Goal: Entertainment & Leisure: Consume media (video, audio)

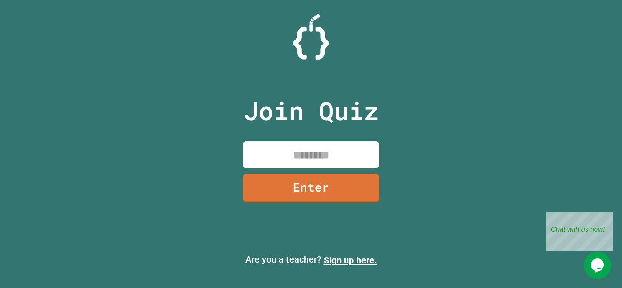
click at [305, 146] on input at bounding box center [311, 155] width 137 height 27
type input "********"
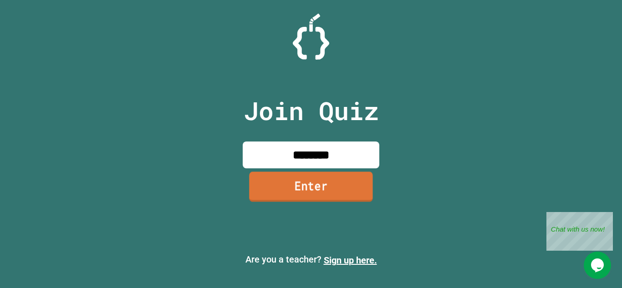
click at [290, 184] on link "Enter" at bounding box center [311, 187] width 124 height 30
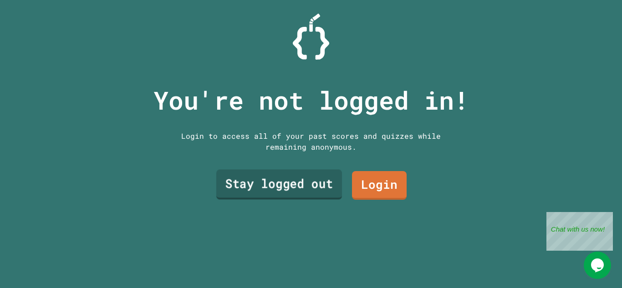
click at [306, 184] on link "Stay logged out" at bounding box center [279, 185] width 126 height 30
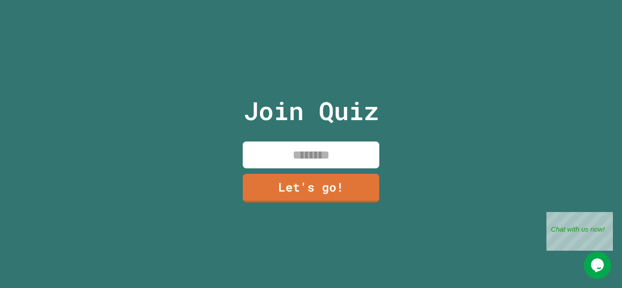
click at [323, 153] on input at bounding box center [311, 155] width 137 height 27
click at [265, 214] on div "**********" at bounding box center [311, 144] width 153 height 288
click at [360, 154] on input "**********" at bounding box center [311, 155] width 137 height 27
type input "*****"
click at [339, 186] on link "Let's go!" at bounding box center [311, 187] width 135 height 30
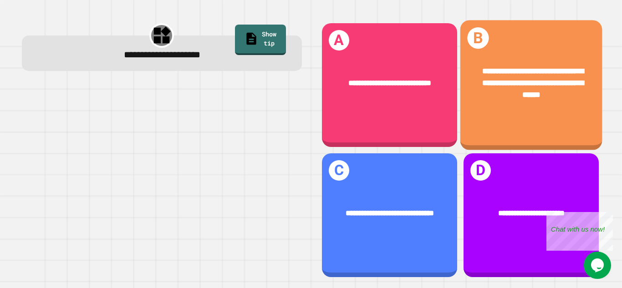
click at [554, 71] on span "**********" at bounding box center [533, 82] width 102 height 31
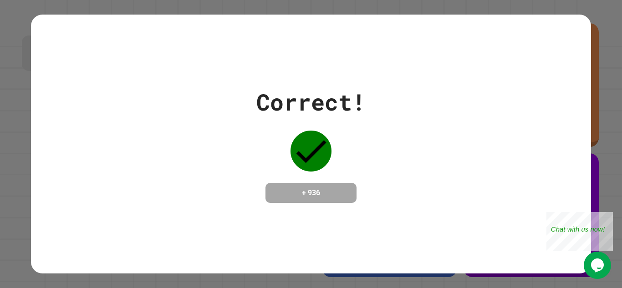
click at [448, 127] on div "Correct! + 936" at bounding box center [311, 144] width 560 height 118
click at [479, 159] on div "Correct! + 936" at bounding box center [311, 144] width 560 height 118
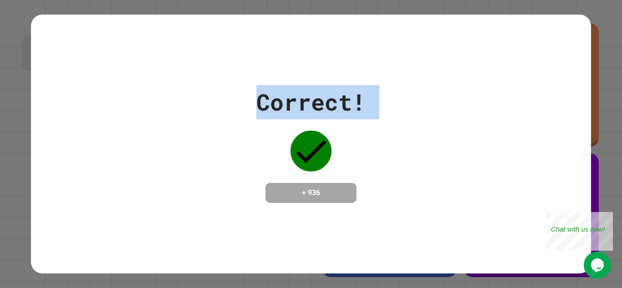
click at [479, 159] on div "Correct! + 936" at bounding box center [311, 144] width 560 height 118
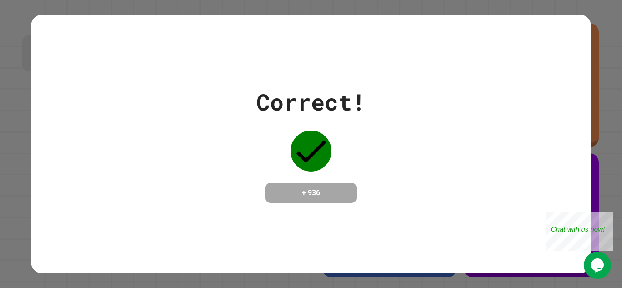
click at [479, 159] on div "Correct! + 936" at bounding box center [311, 144] width 560 height 118
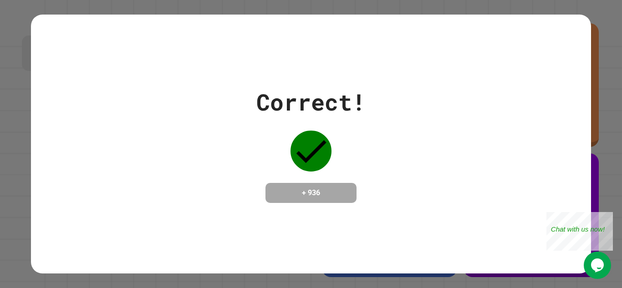
click at [479, 159] on div "Correct! + 936" at bounding box center [311, 144] width 560 height 118
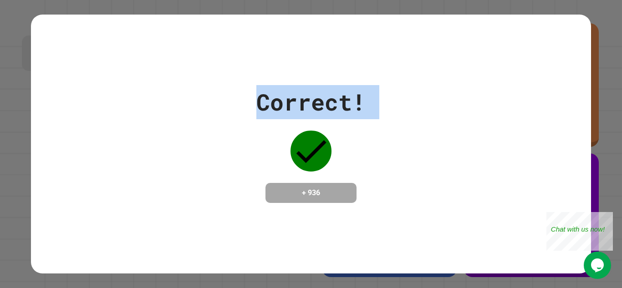
click at [479, 159] on div "Correct! + 936" at bounding box center [311, 144] width 560 height 118
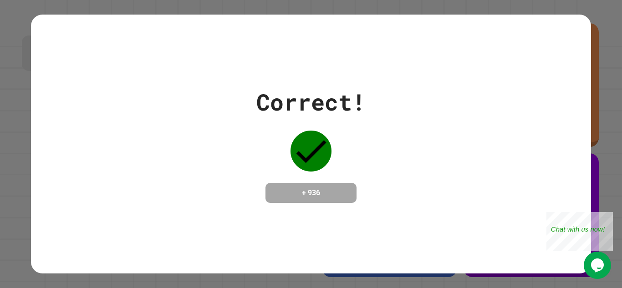
click at [479, 159] on div "Correct! + 936" at bounding box center [311, 144] width 560 height 118
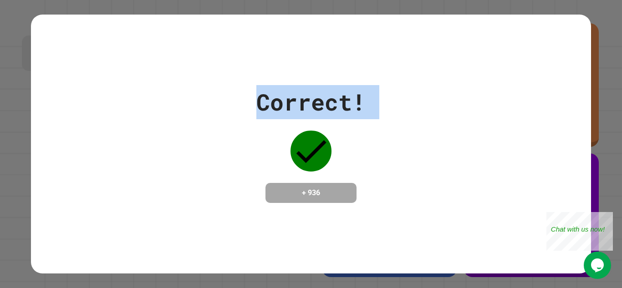
click at [479, 159] on div "Correct! + 936" at bounding box center [311, 144] width 560 height 118
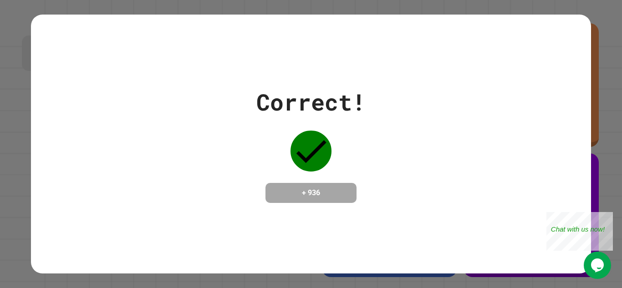
click at [479, 159] on div "Correct! + 936" at bounding box center [311, 144] width 560 height 118
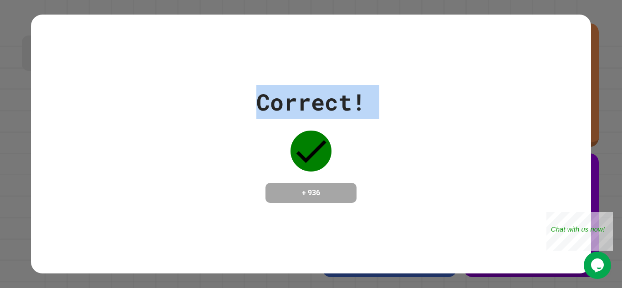
click at [479, 159] on div "Correct! + 936" at bounding box center [311, 144] width 560 height 118
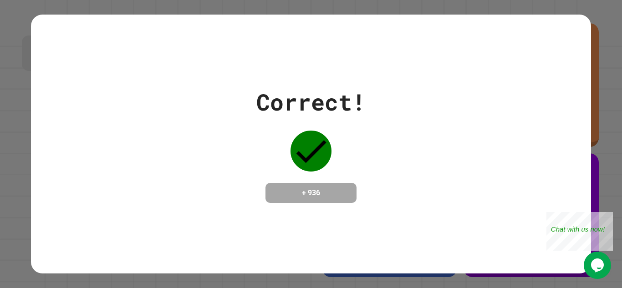
click at [479, 159] on div "Correct! + 936" at bounding box center [311, 144] width 560 height 118
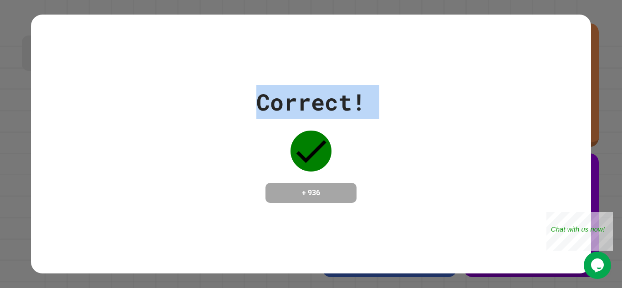
click at [479, 159] on div "Correct! + 936" at bounding box center [311, 144] width 560 height 118
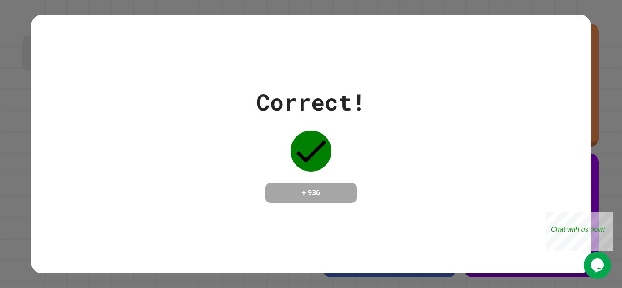
click at [479, 159] on div "Correct! + 936" at bounding box center [311, 144] width 560 height 118
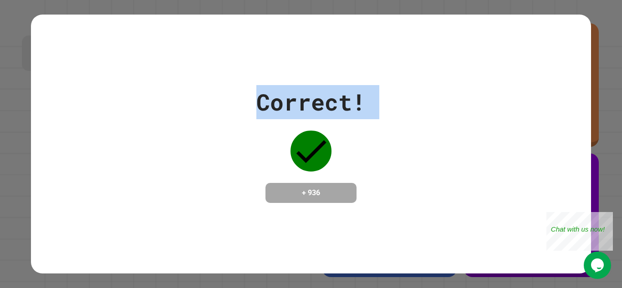
click at [479, 159] on div "Correct! + 936" at bounding box center [311, 144] width 560 height 118
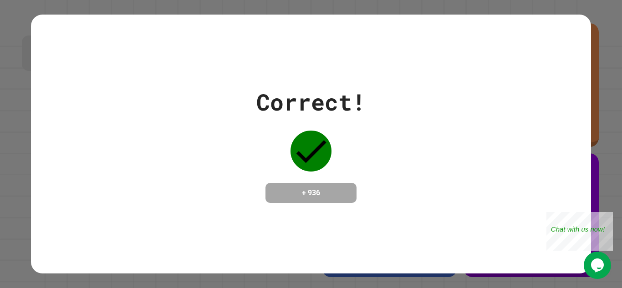
click at [479, 159] on div "Correct! + 936" at bounding box center [311, 144] width 560 height 118
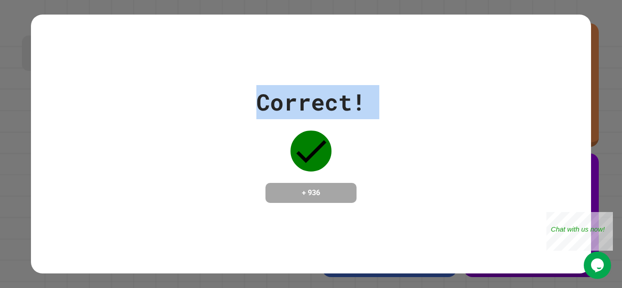
click at [479, 159] on div "Correct! + 936" at bounding box center [311, 144] width 560 height 118
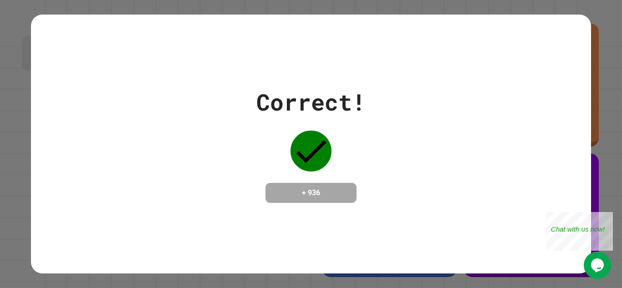
click at [479, 159] on div "Correct! + 936" at bounding box center [311, 144] width 560 height 118
click at [467, 203] on div "Correct! + 936" at bounding box center [311, 144] width 560 height 118
click at [524, 183] on div "Correct! + 936" at bounding box center [311, 144] width 560 height 118
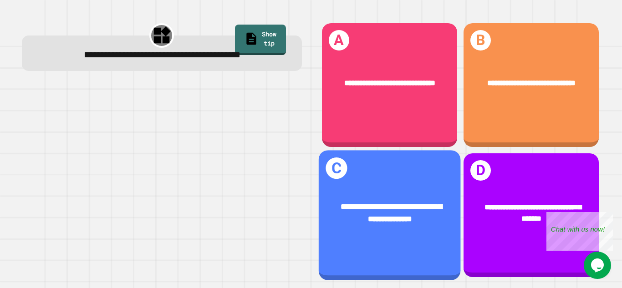
click at [395, 178] on div "**********" at bounding box center [389, 215] width 142 height 130
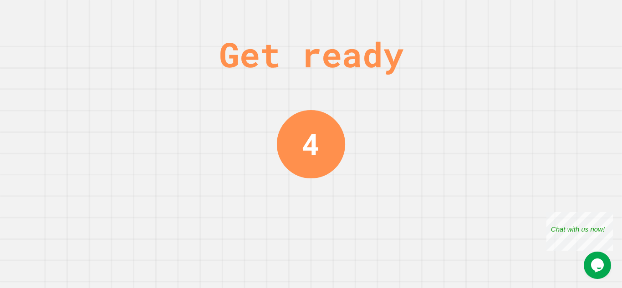
click at [447, 142] on div "Get ready 4" at bounding box center [311, 144] width 622 height 288
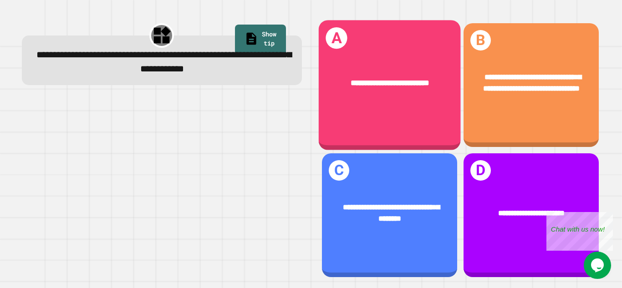
click at [382, 67] on div "**********" at bounding box center [389, 82] width 142 height 43
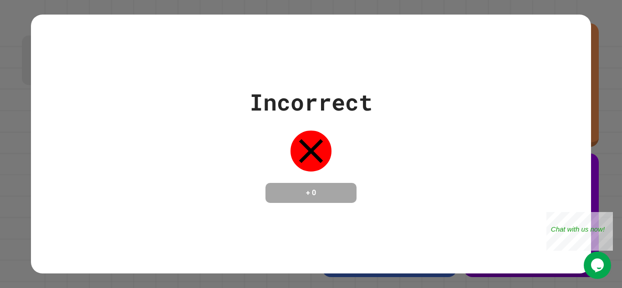
click at [430, 197] on div "Incorrect + 0" at bounding box center [311, 144] width 560 height 118
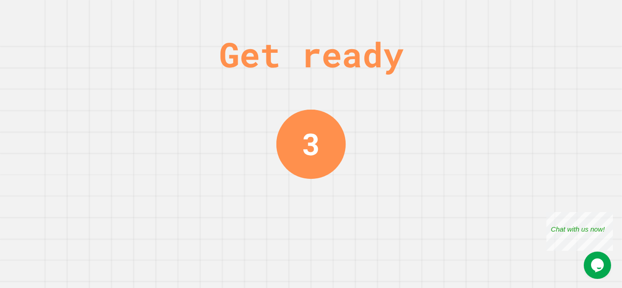
click at [398, 181] on div "Get ready 3" at bounding box center [311, 144] width 622 height 288
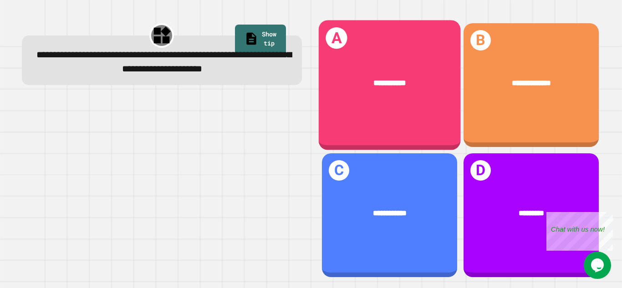
click at [361, 127] on div "**********" at bounding box center [389, 85] width 142 height 130
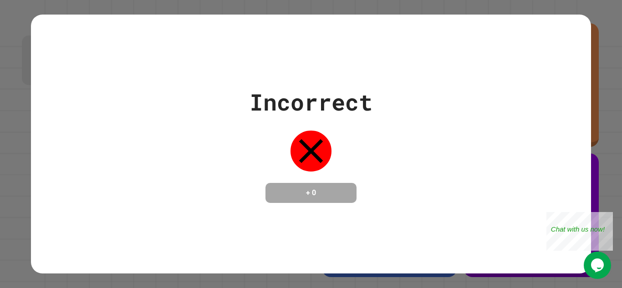
click at [413, 261] on div "Incorrect + 0" at bounding box center [311, 145] width 560 height 260
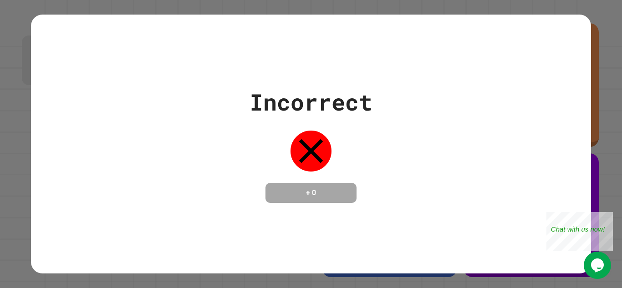
click at [413, 261] on div "Incorrect + 0" at bounding box center [311, 145] width 560 height 260
click at [413, 262] on div "Incorrect + 0" at bounding box center [311, 145] width 560 height 260
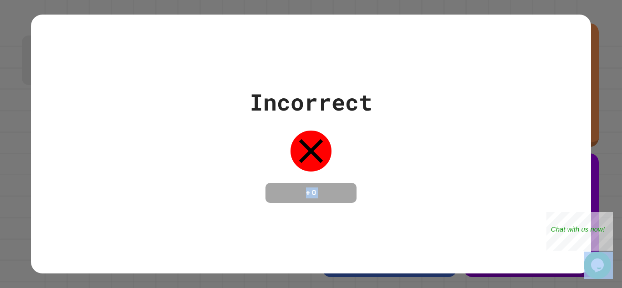
click at [413, 262] on div "Incorrect + 0" at bounding box center [311, 145] width 560 height 260
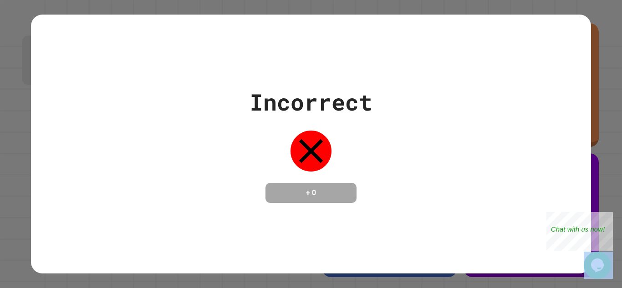
click at [413, 262] on div "Incorrect + 0" at bounding box center [311, 145] width 560 height 260
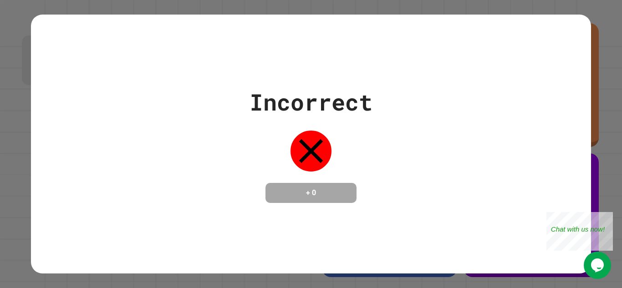
click at [413, 262] on div "Incorrect + 0" at bounding box center [311, 145] width 560 height 260
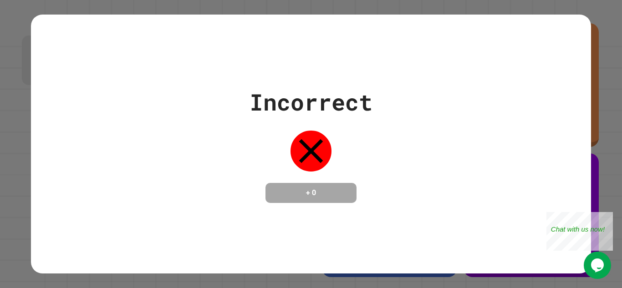
click at [413, 262] on div "Incorrect + 0" at bounding box center [311, 145] width 560 height 260
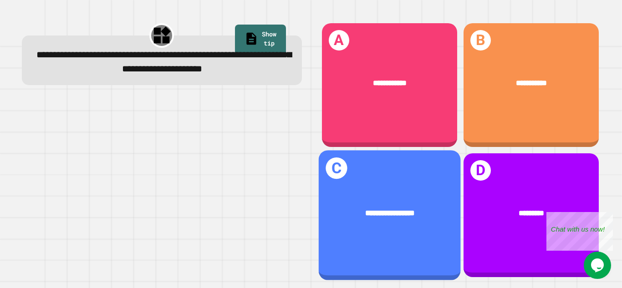
click at [370, 216] on span "**********" at bounding box center [390, 213] width 50 height 8
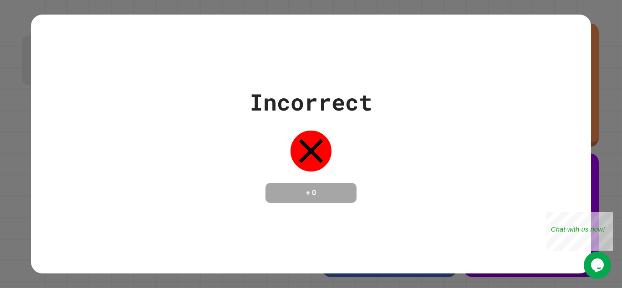
click at [258, 197] on div "Incorrect + 0" at bounding box center [311, 144] width 123 height 118
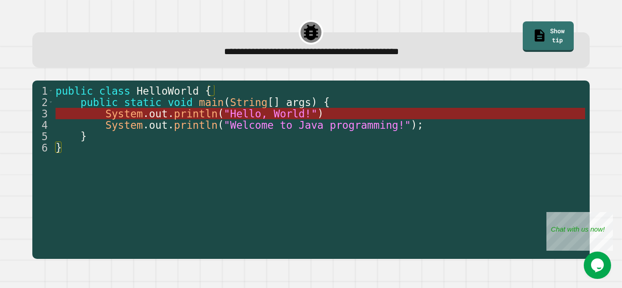
click at [235, 115] on span ""Hello, World!"" at bounding box center [270, 114] width 93 height 12
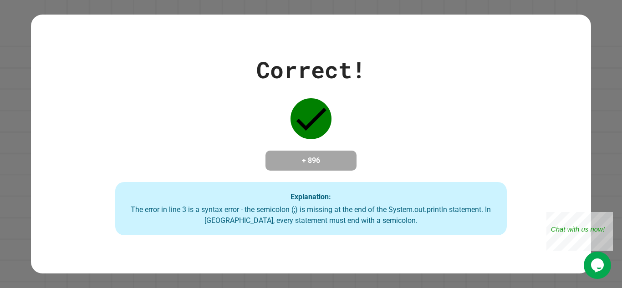
click at [235, 115] on div "Correct! + 896 Explanation: The error in line 3 is a syntax error - the semicol…" at bounding box center [311, 144] width 560 height 183
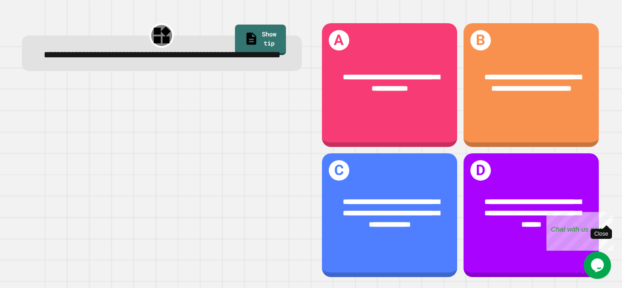
click at [608, 218] on div "Close" at bounding box center [606, 217] width 11 height 11
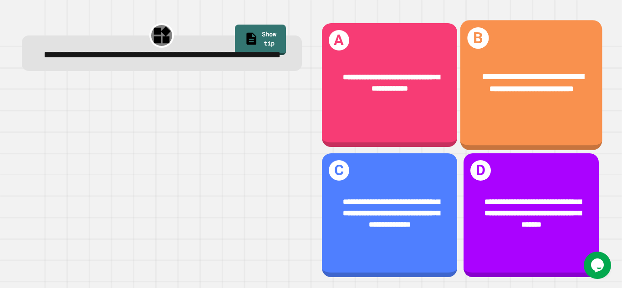
click at [511, 121] on div "**********" at bounding box center [531, 85] width 142 height 130
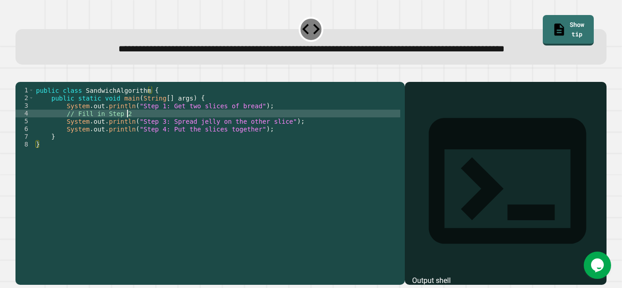
click at [137, 143] on div "public class SandwichAlgorithm { public static void main ( String [ ] args ) { …" at bounding box center [217, 172] width 366 height 170
type textarea "**********"
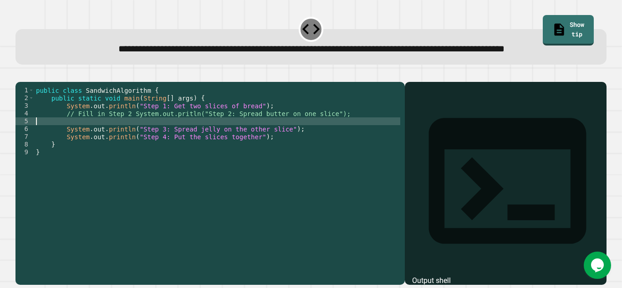
scroll to position [0, 0]
type textarea "**********"
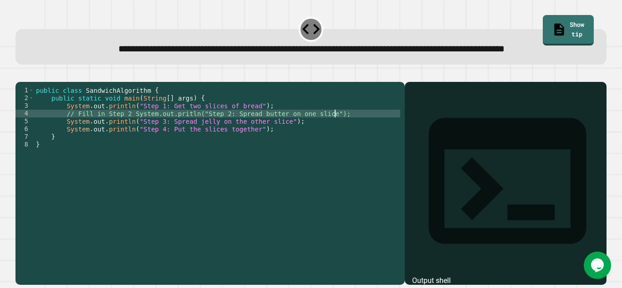
click at [20, 75] on icon "button" at bounding box center [20, 75] width 0 height 0
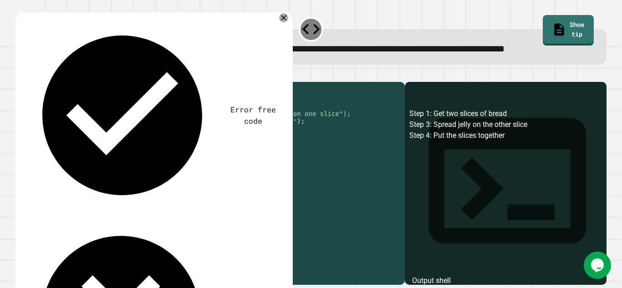
drag, startPoint x: 129, startPoint y: 142, endPoint x: 64, endPoint y: 140, distance: 65.1
click at [64, 140] on div "public class SandwichAlgorithm { public static void main ( String [ ] args ) { …" at bounding box center [217, 172] width 366 height 170
click at [20, 75] on button "button" at bounding box center [20, 75] width 0 height 0
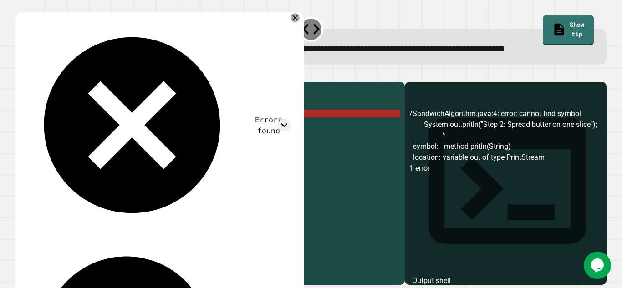
click at [105, 142] on div "public class SandwichAlgorithm { public static void main ( String [ ] args ) { …" at bounding box center [217, 172] width 366 height 170
click at [115, 142] on div "public class SandwichAlgorithm { public static void main ( String [ ] args ) { …" at bounding box center [217, 172] width 366 height 170
type textarea "**********"
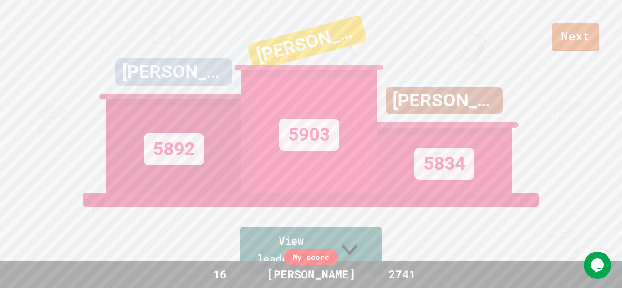
click at [365, 255] on icon at bounding box center [349, 250] width 31 height 36
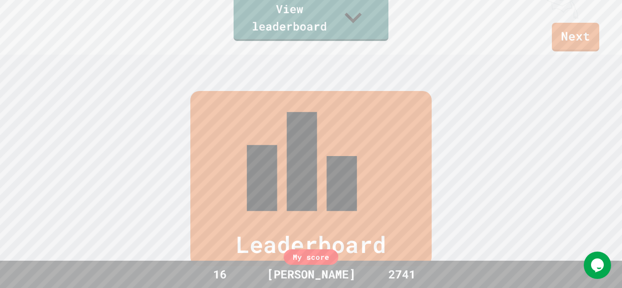
scroll to position [376, 0]
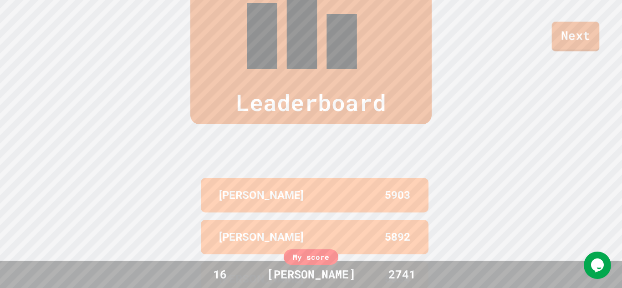
click at [574, 30] on link "Next" at bounding box center [576, 37] width 48 height 30
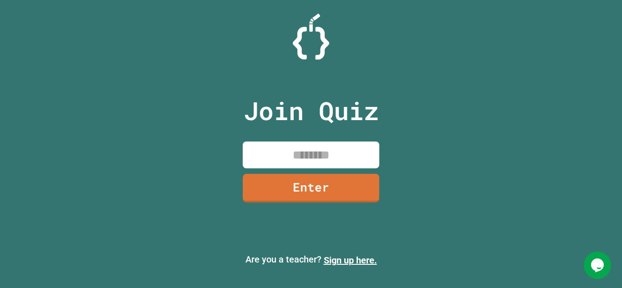
click at [346, 151] on input at bounding box center [311, 155] width 137 height 27
type input "********"
click at [332, 184] on link "Enter" at bounding box center [311, 187] width 135 height 30
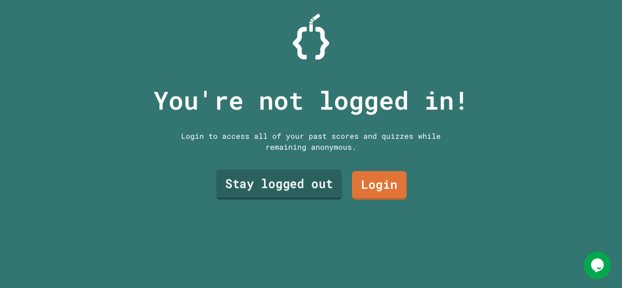
click at [332, 184] on link "Stay logged out" at bounding box center [279, 185] width 126 height 30
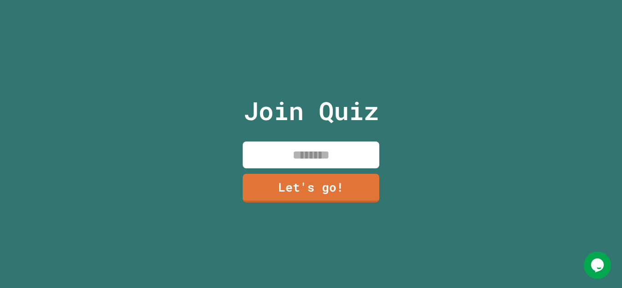
click at [318, 151] on input at bounding box center [311, 155] width 137 height 27
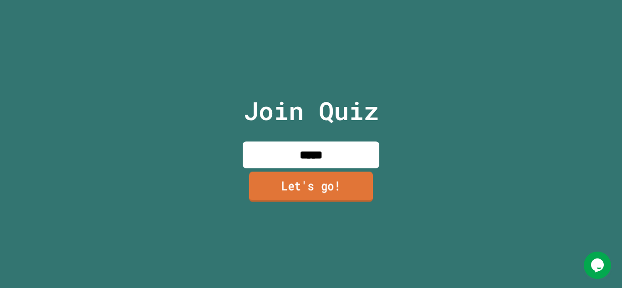
type input "*****"
click at [301, 187] on link "Let's go!" at bounding box center [311, 187] width 124 height 30
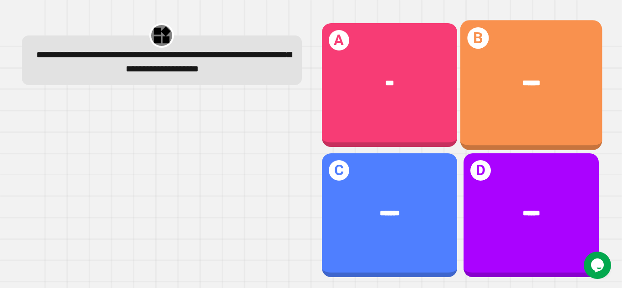
click at [531, 85] on span "******" at bounding box center [531, 83] width 18 height 8
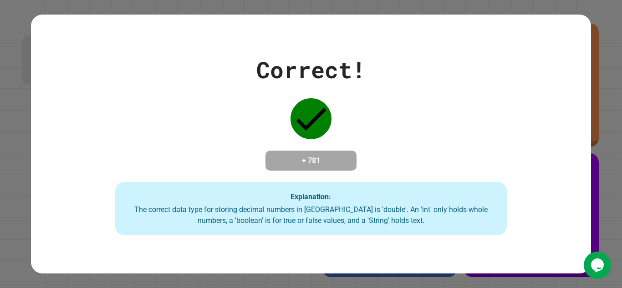
click at [531, 85] on div "Correct! + 781 Explanation: The correct data type for storing decimal numbers i…" at bounding box center [311, 144] width 560 height 183
click at [441, 123] on div "Correct! + 781 Explanation: The correct data type for storing decimal numbers i…" at bounding box center [311, 144] width 560 height 183
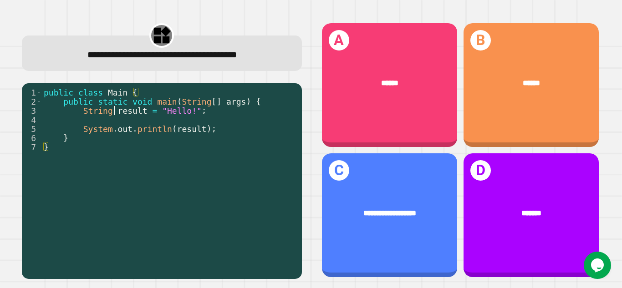
click at [115, 115] on div "public class Main { public static void main ( String [ ] args ) { String result…" at bounding box center [169, 183] width 255 height 191
click at [71, 135] on div "public class Main { public static void main ( String [ ] args ) { String result…" at bounding box center [169, 183] width 255 height 191
click at [109, 124] on div "public class Main { public static void main ( String [ ] args ) { String result…" at bounding box center [169, 183] width 255 height 191
click at [266, 119] on div "public class Main { public static void main ( String [ ] args ) { String result…" at bounding box center [169, 183] width 255 height 191
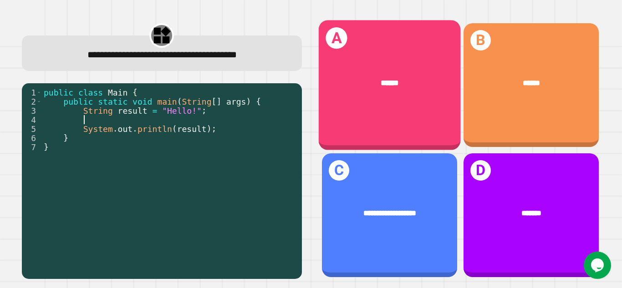
click at [400, 93] on div "******" at bounding box center [389, 82] width 142 height 43
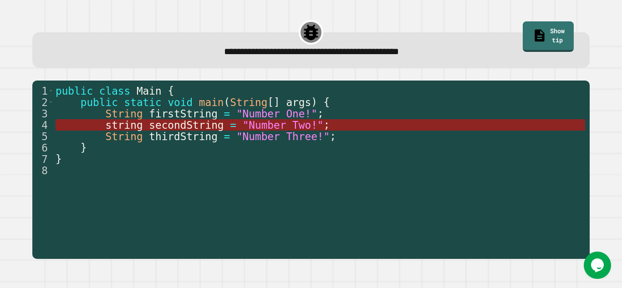
click at [255, 127] on span ""Number Two!"" at bounding box center [283, 125] width 81 height 12
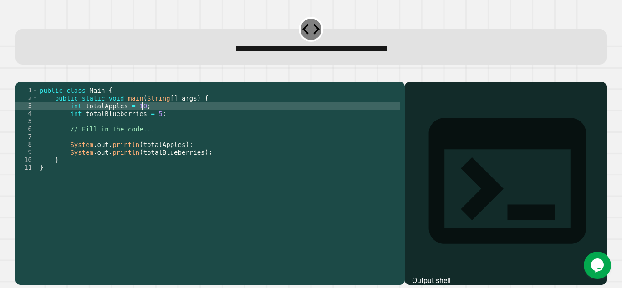
click at [140, 121] on div "public class Main { public static void main ( String [ ] args ) { int totalAppl…" at bounding box center [219, 180] width 362 height 186
click at [155, 127] on div "public class Main { public static void main ( String [ ] args ) { int totalAppl…" at bounding box center [219, 180] width 362 height 186
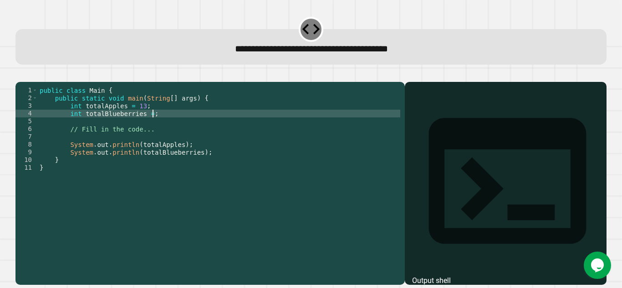
scroll to position [0, 15]
click at [20, 75] on icon "button" at bounding box center [20, 75] width 0 height 0
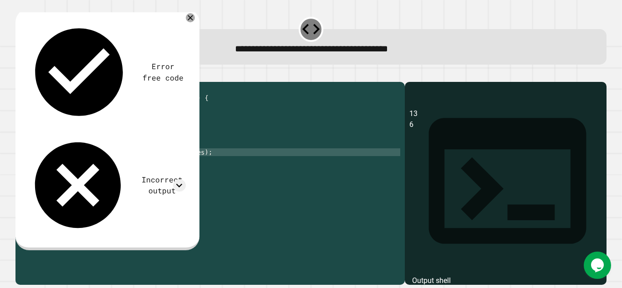
click at [195, 165] on div "public class Main { public static void main ( String [ ] args ) { int totalAppl…" at bounding box center [219, 180] width 362 height 186
click at [157, 130] on div "public class Main { public static void main ( String [ ] args ) { int totalAppl…" at bounding box center [219, 180] width 362 height 186
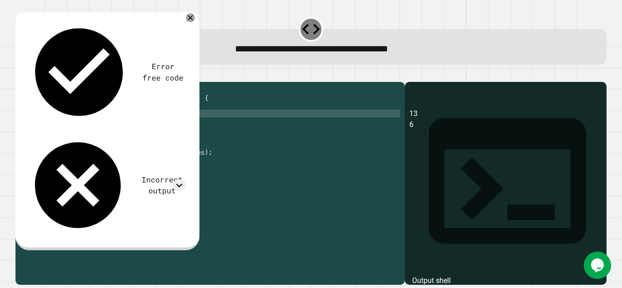
click at [156, 124] on div "public class Main { public static void main ( String [ ] args ) { int totalAppl…" at bounding box center [219, 180] width 362 height 186
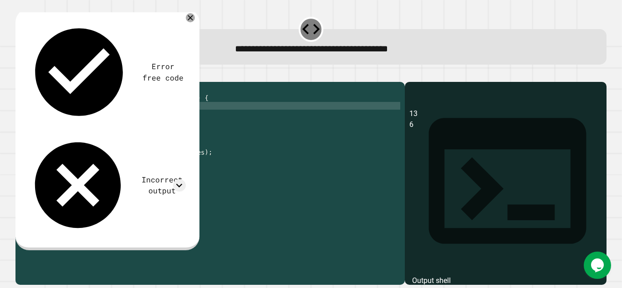
click at [137, 120] on div "public class Main { public static void main ( String [ ] args ) { int totalAppl…" at bounding box center [219, 180] width 362 height 186
click at [20, 75] on icon "button" at bounding box center [20, 75] width 0 height 0
click at [154, 129] on div "public class Main { public static void main ( String [ ] args ) { int totalAppl…" at bounding box center [219, 180] width 362 height 186
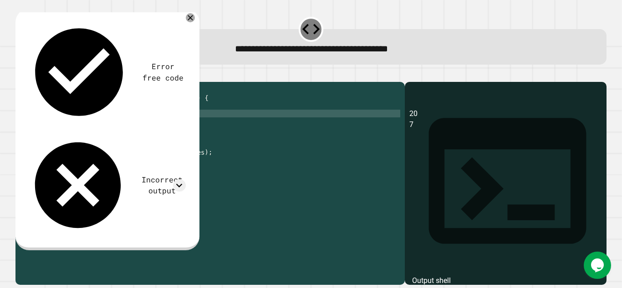
scroll to position [0, 15]
click at [25, 70] on div "**********" at bounding box center [310, 178] width 597 height 220
click at [20, 75] on icon "button" at bounding box center [20, 75] width 0 height 0
click at [27, 78] on icon "button" at bounding box center [26, 80] width 5 height 6
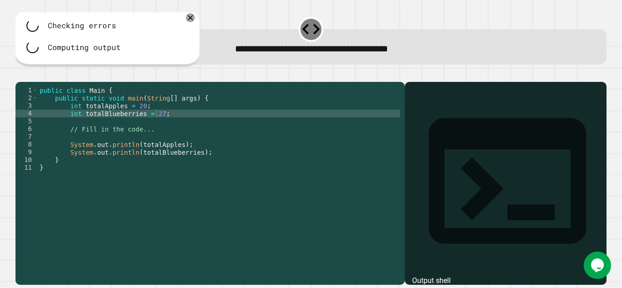
click at [27, 78] on div at bounding box center [310, 76] width 591 height 11
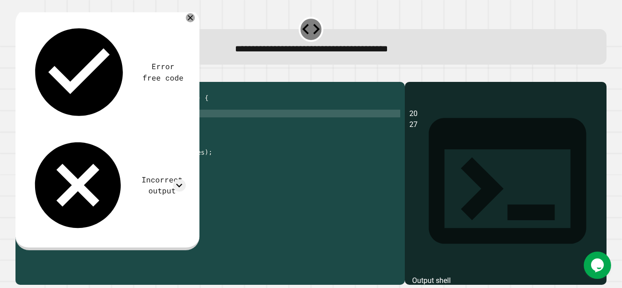
click at [139, 117] on div "public class Main { public static void main ( String [ ] args ) { int totalAppl…" at bounding box center [219, 180] width 362 height 186
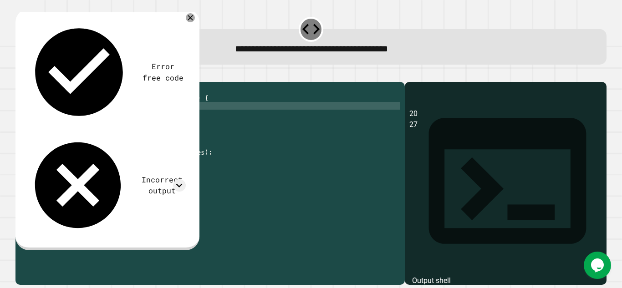
scroll to position [0, 12]
click at [20, 75] on icon "button" at bounding box center [20, 75] width 0 height 0
click at [197, 166] on div "public class Main { public static void main ( String [ ] args ) { int totalAppl…" at bounding box center [219, 180] width 362 height 186
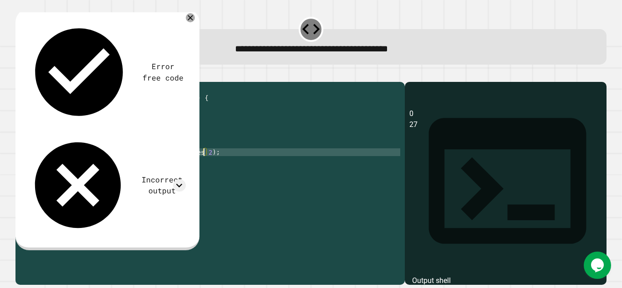
scroll to position [0, 21]
click at [20, 75] on icon "button" at bounding box center [20, 75] width 0 height 0
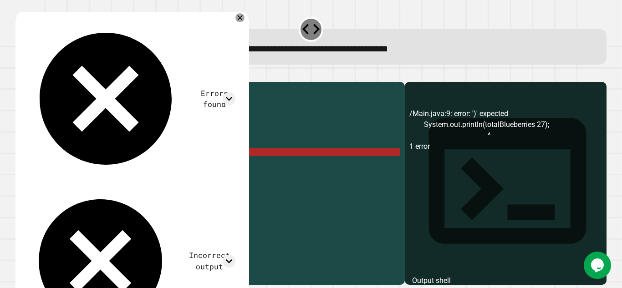
click at [200, 168] on div "public class Main { public static void main ( String [ ] args ) { int totalAppl…" at bounding box center [219, 180] width 362 height 186
click at [203, 166] on div "public class Main { public static void main ( String [ ] args ) { int totalAppl…" at bounding box center [219, 180] width 362 height 186
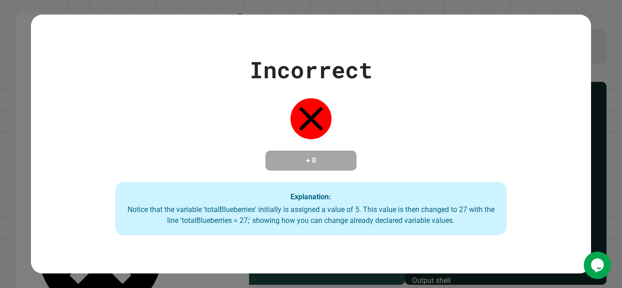
type textarea "**********"
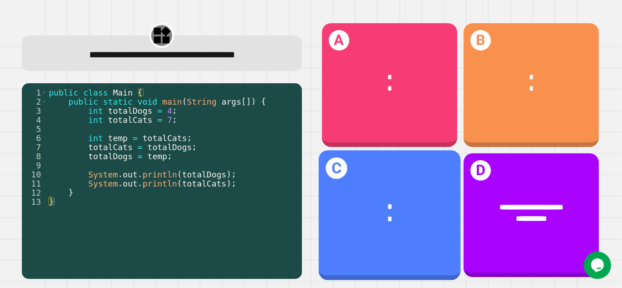
click at [387, 261] on div "C * *" at bounding box center [389, 215] width 142 height 130
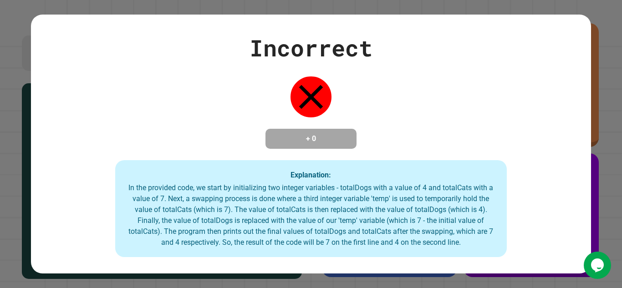
click at [330, 266] on div "Incorrect + 0 Explanation: In the provided code, we start by initializing two i…" at bounding box center [311, 145] width 560 height 260
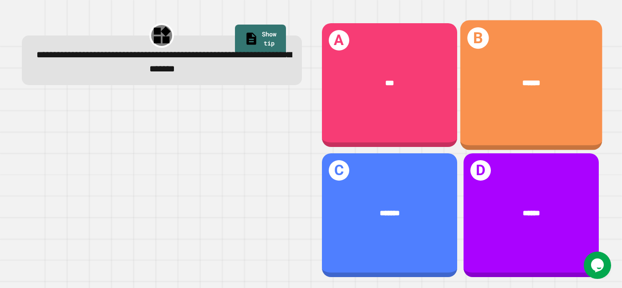
click at [522, 101] on div "******" at bounding box center [531, 82] width 142 height 43
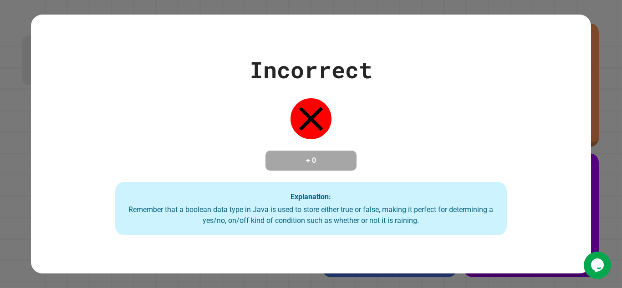
click at [229, 201] on div "Incorrect + 0 Explanation: Remember that a boolean data type in [GEOGRAPHIC_DAT…" at bounding box center [311, 144] width 560 height 183
click at [341, 102] on div "Incorrect + 0 Explanation: Remember that a boolean data type in [GEOGRAPHIC_DAT…" at bounding box center [311, 144] width 560 height 183
click at [349, 88] on div "Incorrect + 0 Explanation: Remember that a boolean data type in [GEOGRAPHIC_DAT…" at bounding box center [311, 144] width 560 height 183
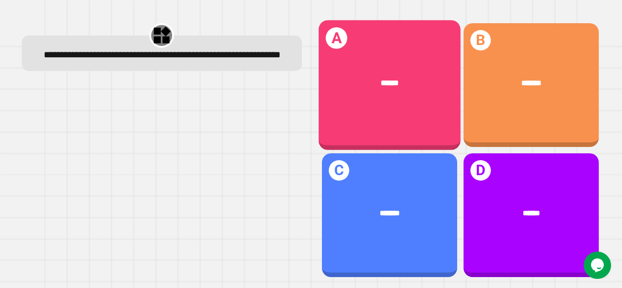
click at [349, 88] on div "******" at bounding box center [390, 83] width 110 height 12
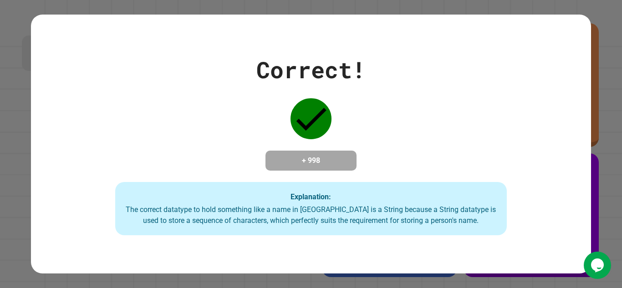
click at [340, 92] on div "Correct! + 998 Explanation: The correct datatype to hold something like a name …" at bounding box center [311, 144] width 560 height 183
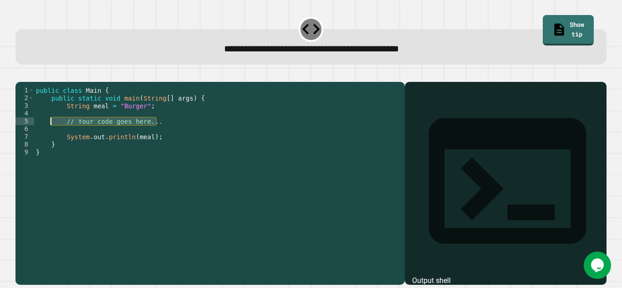
drag, startPoint x: 158, startPoint y: 134, endPoint x: 54, endPoint y: 135, distance: 103.8
click at [54, 135] on div "public class Main { public static void main ( String [ ] args ) { String meal =…" at bounding box center [217, 180] width 366 height 186
click at [20, 75] on icon "button" at bounding box center [20, 75] width 0 height 0
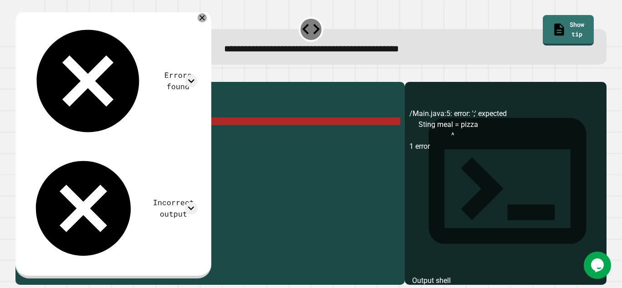
click at [107, 136] on div "public class Main { public static void main ( String [ ] args ) { String meal =…" at bounding box center [217, 180] width 366 height 186
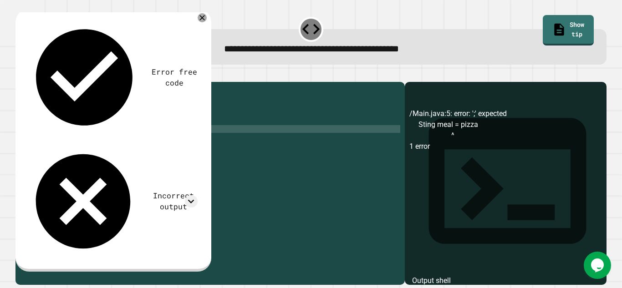
scroll to position [0, 1]
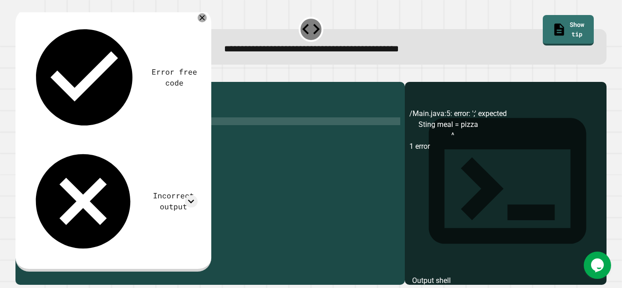
click at [20, 75] on icon "button" at bounding box center [20, 75] width 0 height 0
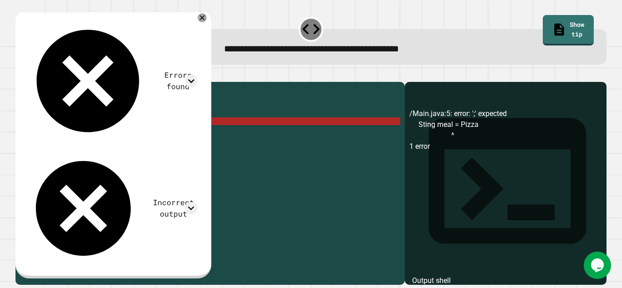
click at [102, 133] on div "public class Main { public static void main ( String [ ] args ) { String meal =…" at bounding box center [217, 180] width 366 height 186
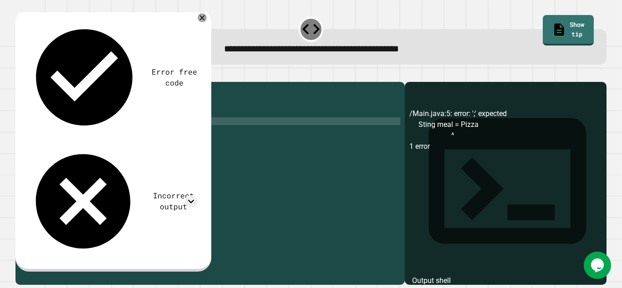
scroll to position [0, 11]
click at [20, 75] on icon "button" at bounding box center [20, 75] width 0 height 0
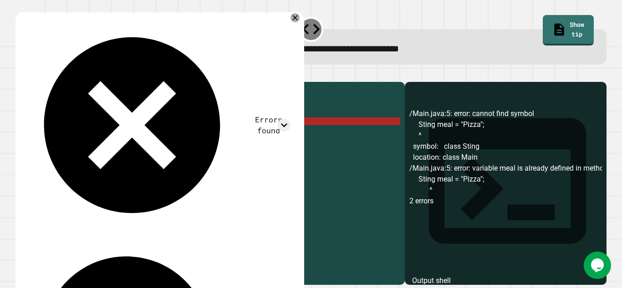
click at [60, 138] on div "public class Main { public static void main ( String [ ] args ) { String meal =…" at bounding box center [217, 180] width 366 height 186
click at [63, 137] on div "public class Main { public static void main ( String [ ] args ) { String meal =…" at bounding box center [217, 180] width 366 height 186
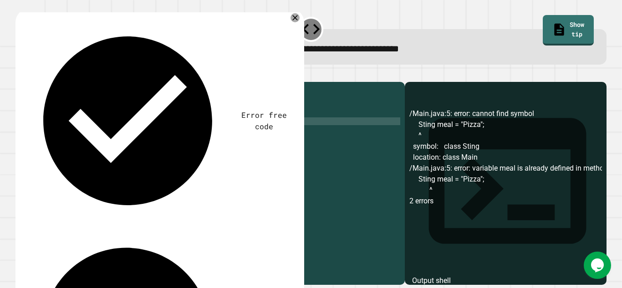
click at [27, 79] on icon "button" at bounding box center [26, 80] width 5 height 6
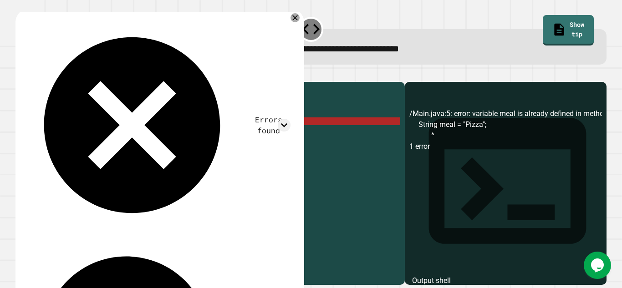
click at [129, 137] on div "public class Main { public static void main ( String [ ] args ) { String meal =…" at bounding box center [217, 180] width 366 height 186
click at [125, 135] on div "public class Main { public static void main ( String [ ] args ) { String meal =…" at bounding box center [217, 180] width 366 height 186
click at [132, 136] on div "public class Main { public static void main ( String [ ] args ) { String meal =…" at bounding box center [217, 180] width 366 height 186
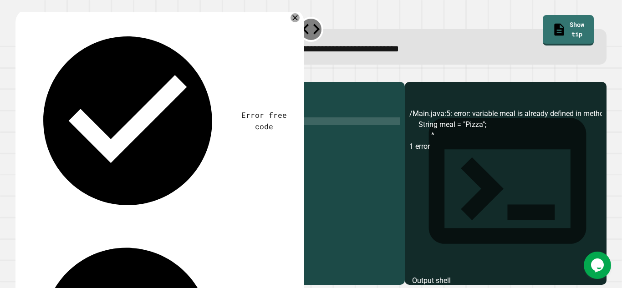
click at [19, 74] on div at bounding box center [310, 76] width 591 height 11
click at [20, 75] on icon "button" at bounding box center [20, 75] width 0 height 0
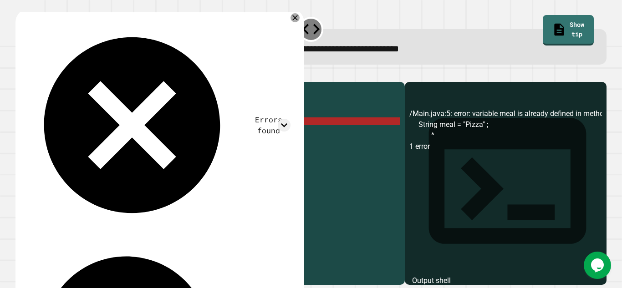
click at [131, 138] on div "public class Main { public static void main ( String [ ] args ) { String meal =…" at bounding box center [217, 180] width 366 height 186
type textarea "**********"
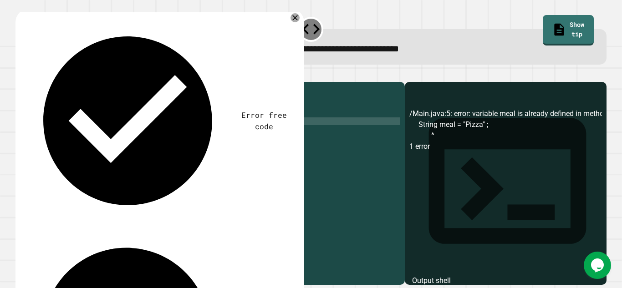
click at [124, 137] on div "public class Main { public static void main ( String [ ] args ) { String meal =…" at bounding box center [217, 180] width 366 height 186
type textarea "**********"
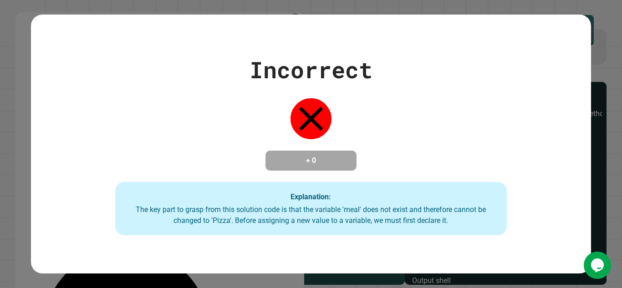
click at [138, 134] on div "Incorrect + 0 Explanation: The key part to grasp from this solution code is tha…" at bounding box center [311, 144] width 560 height 183
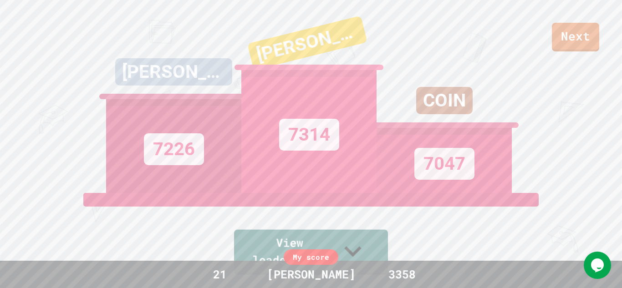
click at [317, 259] on div "My score" at bounding box center [311, 257] width 55 height 15
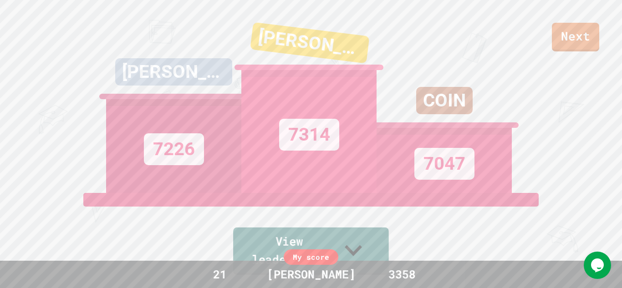
click at [362, 256] on icon at bounding box center [353, 250] width 17 height 11
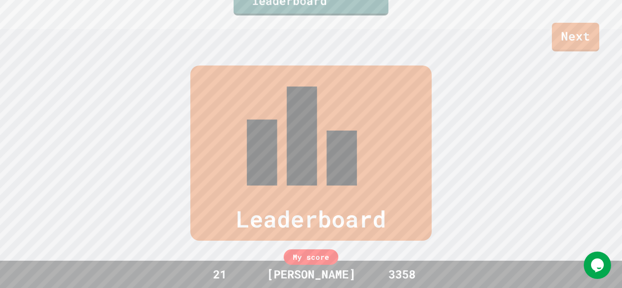
scroll to position [288, 0]
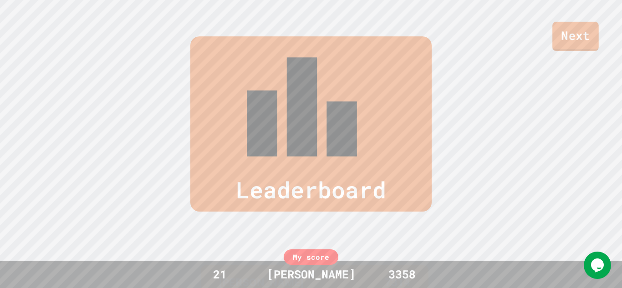
click at [591, 47] on link "Next" at bounding box center [575, 36] width 46 height 29
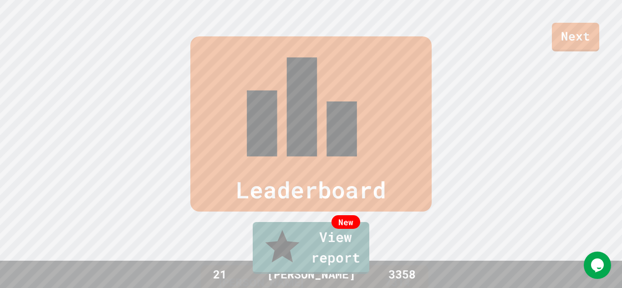
type textarea "**********"
